Goal: Task Accomplishment & Management: Manage account settings

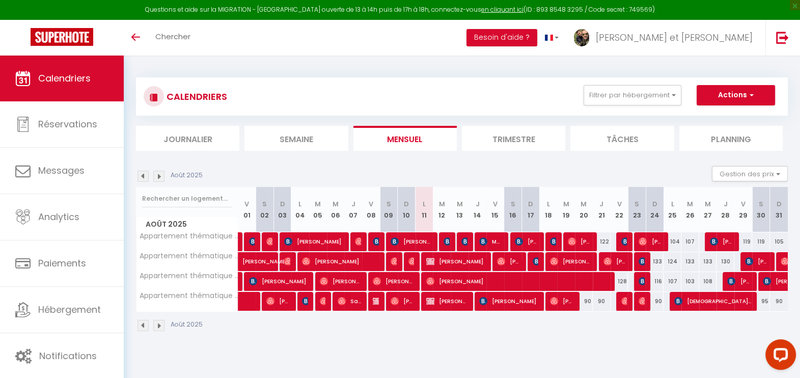
scroll to position [56, 0]
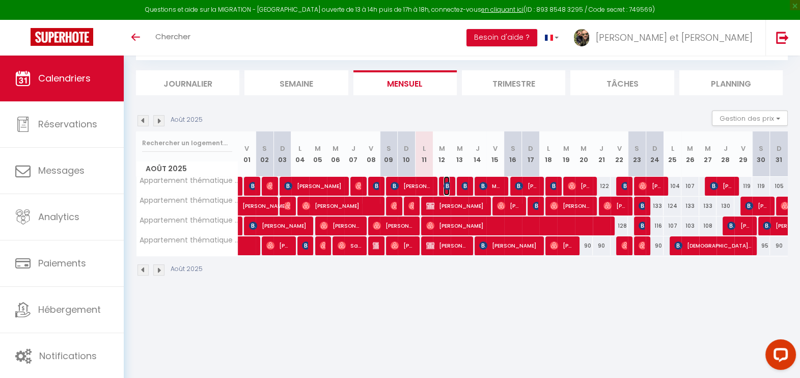
click at [447, 179] on span "[PERSON_NAME]" at bounding box center [447, 185] width 6 height 19
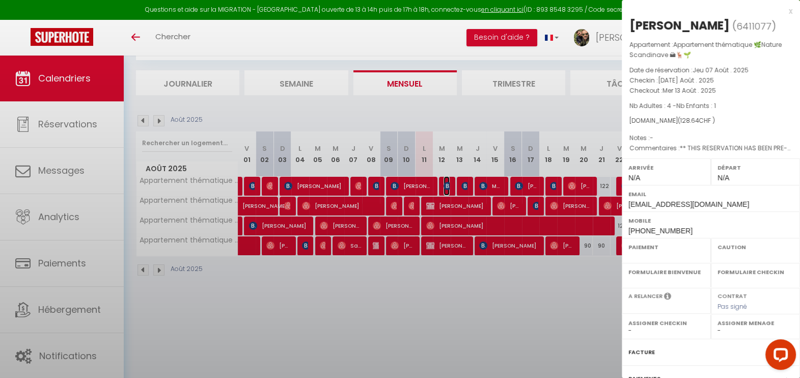
select select "OK"
select select "KO"
select select "0"
select select "1"
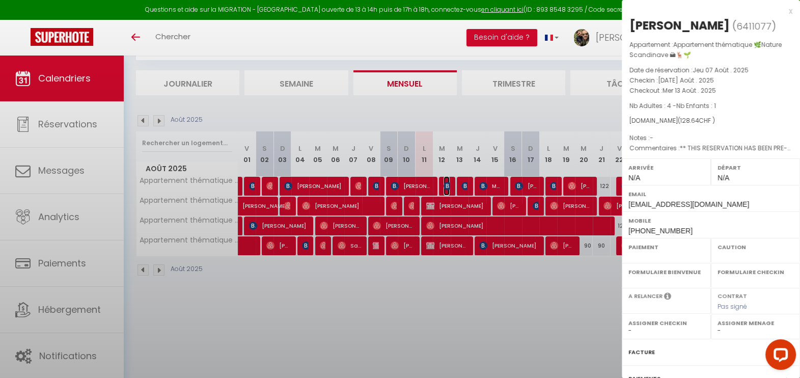
select select
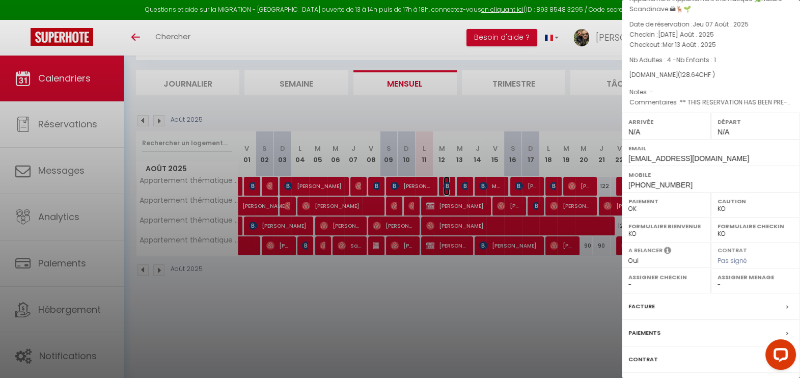
scroll to position [0, 0]
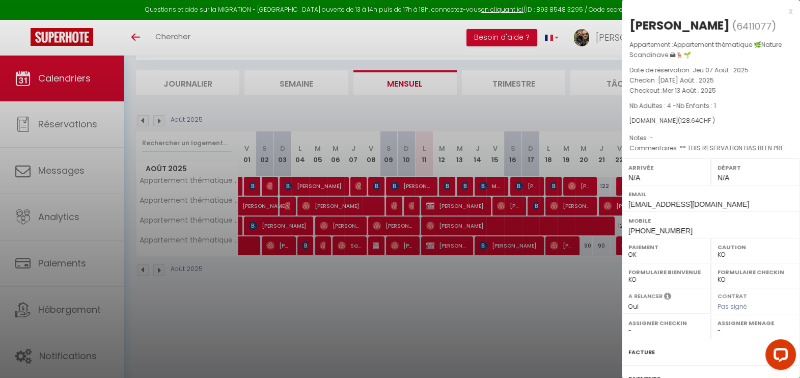
click at [782, 11] on div "x" at bounding box center [707, 11] width 171 height 12
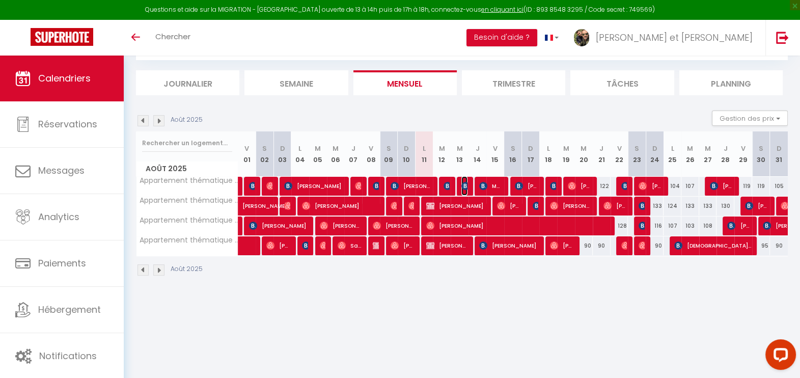
click at [464, 186] on img at bounding box center [465, 186] width 8 height 8
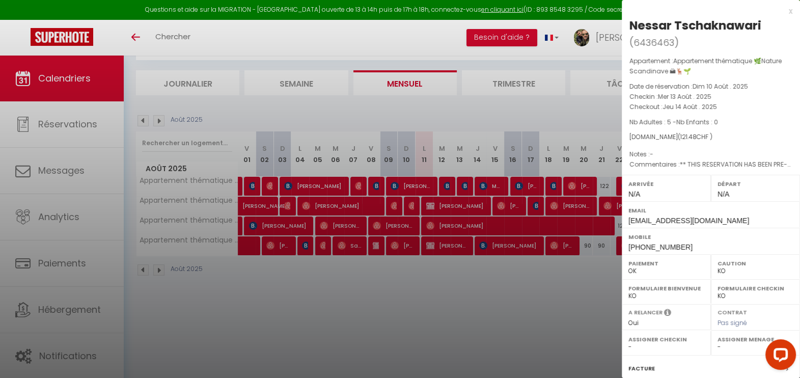
click at [777, 10] on div "x" at bounding box center [707, 11] width 171 height 12
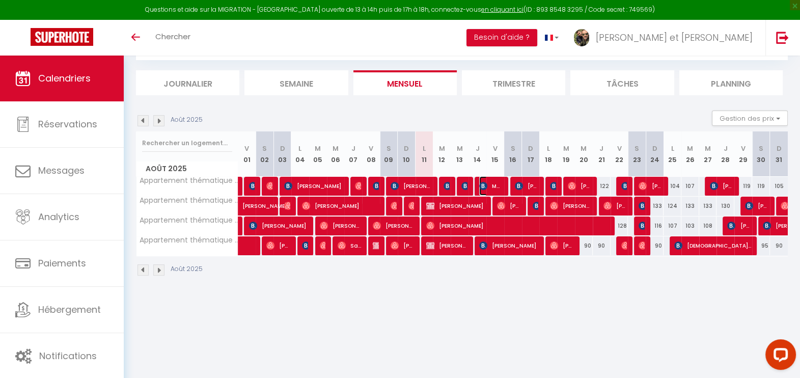
click at [479, 183] on img at bounding box center [483, 186] width 8 height 8
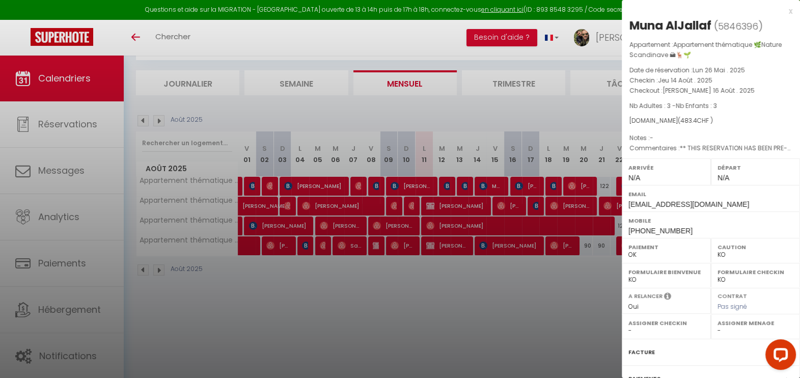
click at [780, 10] on div "x" at bounding box center [707, 11] width 171 height 12
